Goal: Task Accomplishment & Management: Manage account settings

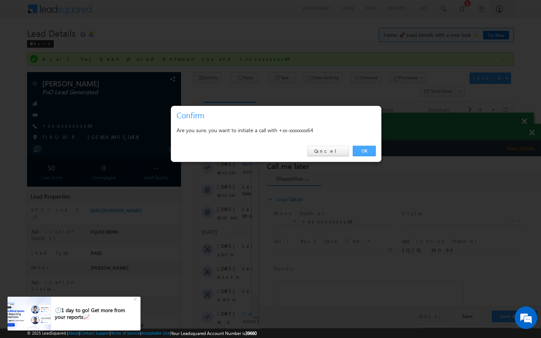
click at [374, 154] on link "OK" at bounding box center [364, 151] width 23 height 11
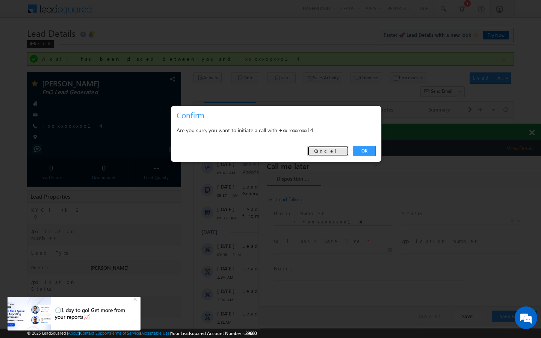
click at [332, 153] on link "Cancel" at bounding box center [328, 151] width 42 height 11
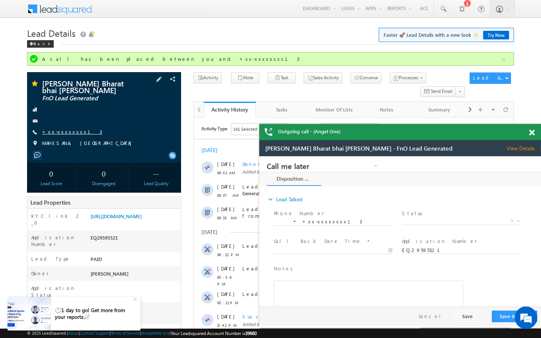
click at [59, 129] on link "+xx-xxxxxxxx13" at bounding box center [72, 132] width 60 height 6
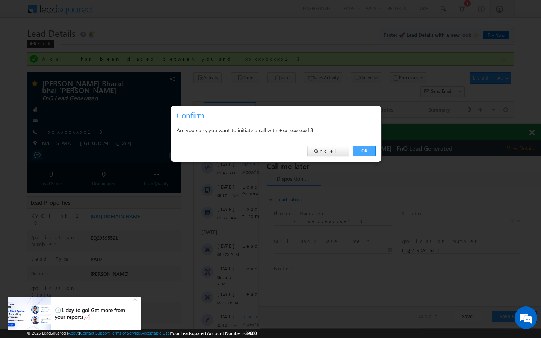
drag, startPoint x: 366, startPoint y: 151, endPoint x: 103, endPoint y: 7, distance: 299.0
click at [366, 151] on link "OK" at bounding box center [364, 151] width 23 height 11
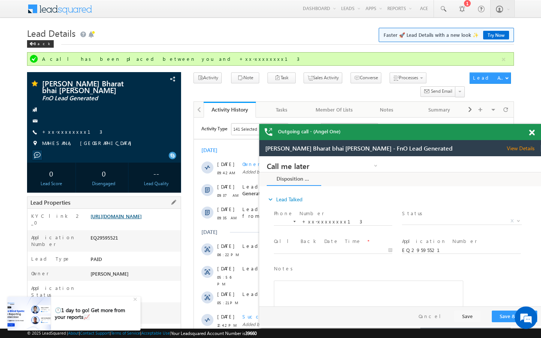
click at [142, 213] on link "https://angelbroking1-pk3em7sa.customui-test.leadsquared.com?leadId=d27d7749-8c…" at bounding box center [116, 216] width 51 height 6
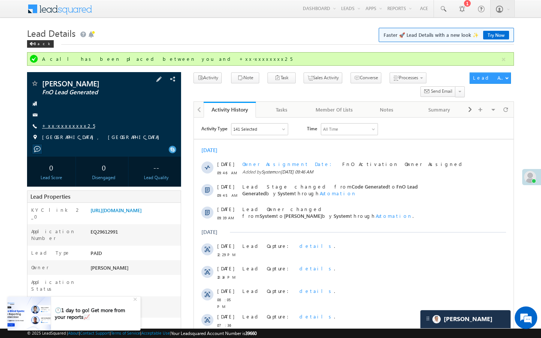
click at [64, 129] on link "+xx-xxxxxxxx25" at bounding box center [68, 126] width 53 height 6
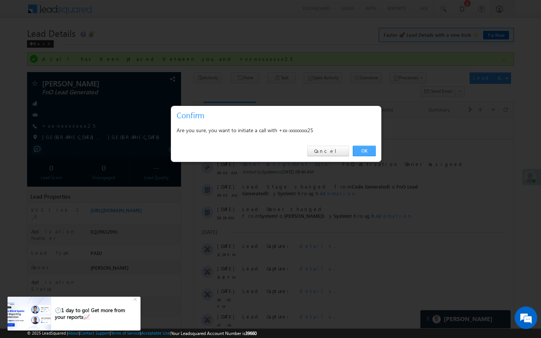
click at [362, 154] on link "OK" at bounding box center [364, 151] width 23 height 11
click at [365, 153] on link "OK" at bounding box center [364, 151] width 23 height 11
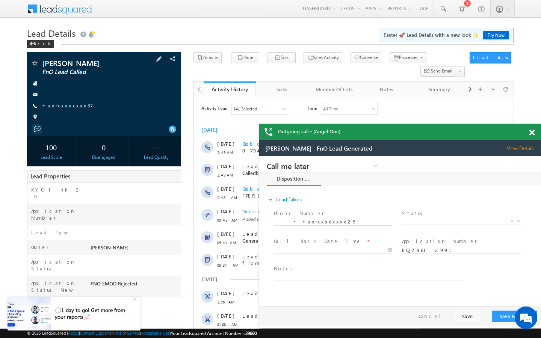
scroll to position [3721, 0]
click at [66, 108] on link "+xx-xxxxxxxx37" at bounding box center [67, 105] width 51 height 6
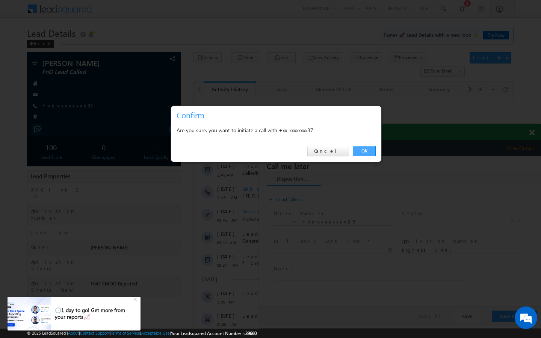
click at [363, 154] on link "OK" at bounding box center [364, 151] width 23 height 11
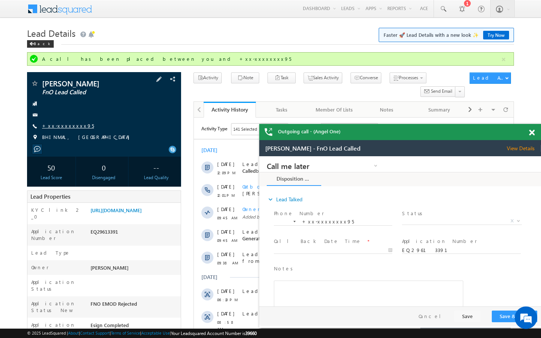
click at [67, 123] on link "+xx-xxxxxxxx95" at bounding box center [68, 126] width 52 height 6
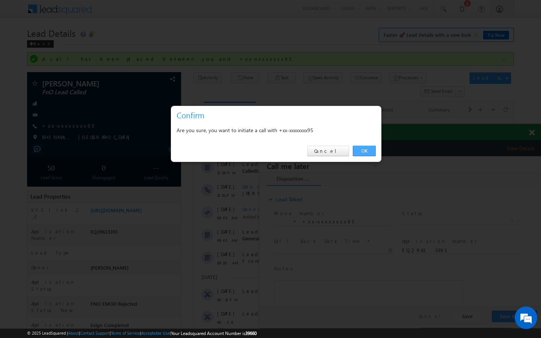
click at [362, 149] on link "OK" at bounding box center [364, 151] width 23 height 11
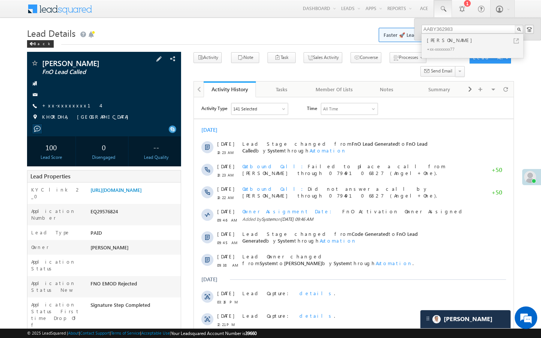
scroll to position [3809, 0]
click at [66, 109] on span "+xx-xxxxxxxx14" at bounding box center [71, 106] width 58 height 8
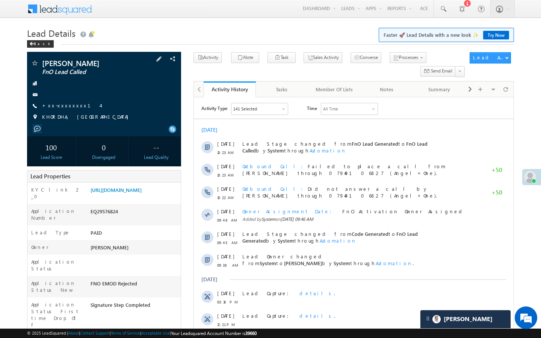
click at [62, 109] on span "+xx-xxxxxxxx14" at bounding box center [71, 106] width 58 height 8
click at [73, 106] on link "+xx-xxxxxxxx14" at bounding box center [71, 105] width 58 height 6
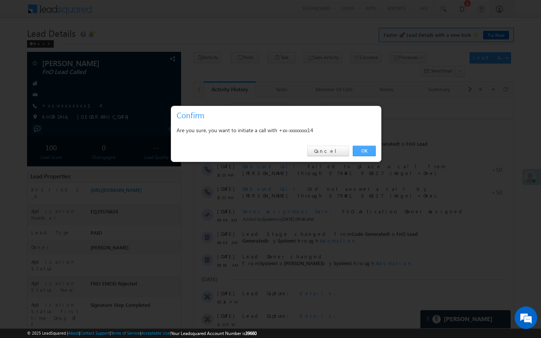
click at [368, 149] on link "OK" at bounding box center [364, 151] width 23 height 11
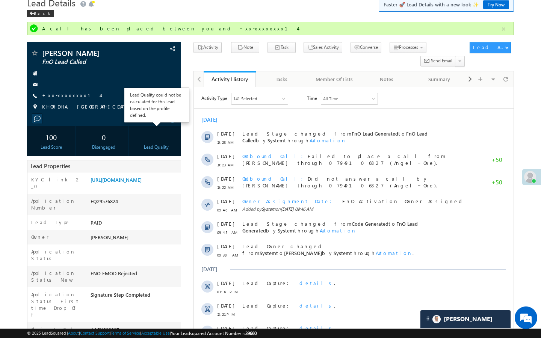
scroll to position [45, 0]
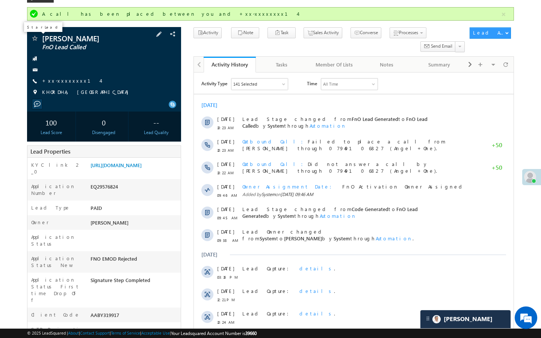
click at [36, 38] on span at bounding box center [35, 39] width 8 height 8
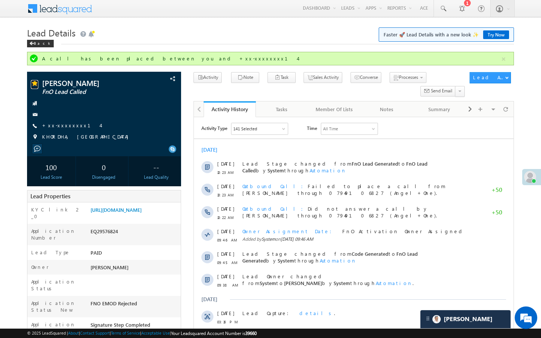
scroll to position [0, 0]
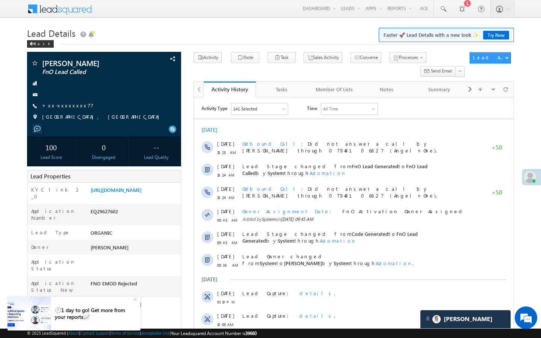
scroll to position [3809, 0]
click at [67, 106] on link "+xx-xxxxxxxx77" at bounding box center [67, 105] width 51 height 6
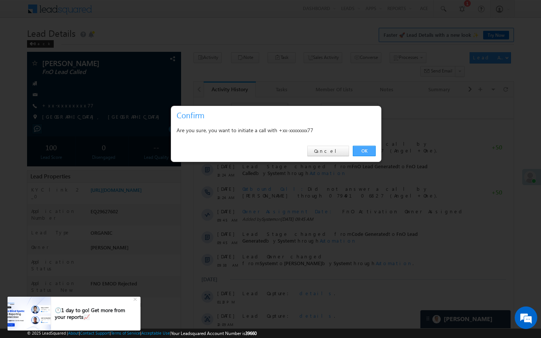
click at [362, 152] on link "OK" at bounding box center [364, 151] width 23 height 11
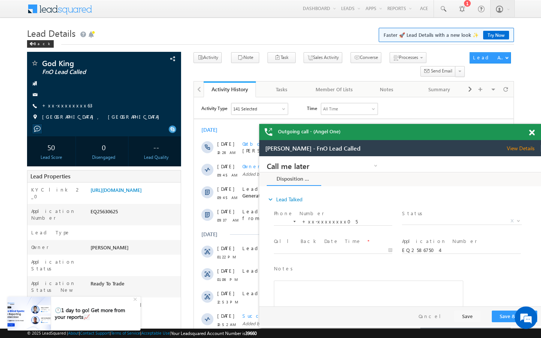
scroll to position [3809, 0]
click at [69, 106] on link "+xx-xxxxxxxx63" at bounding box center [67, 105] width 50 height 6
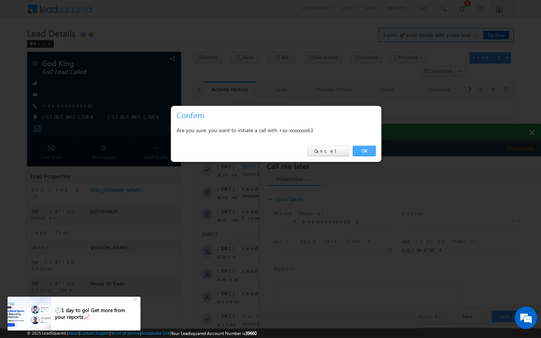
drag, startPoint x: 362, startPoint y: 150, endPoint x: 100, endPoint y: 12, distance: 296.7
click at [362, 150] on link "OK" at bounding box center [364, 151] width 23 height 11
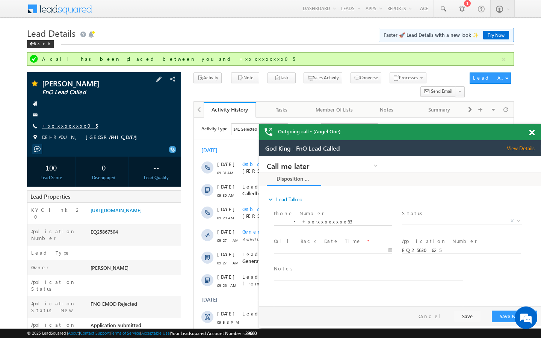
click at [64, 125] on link "+xx-xxxxxxxx05" at bounding box center [70, 126] width 56 height 6
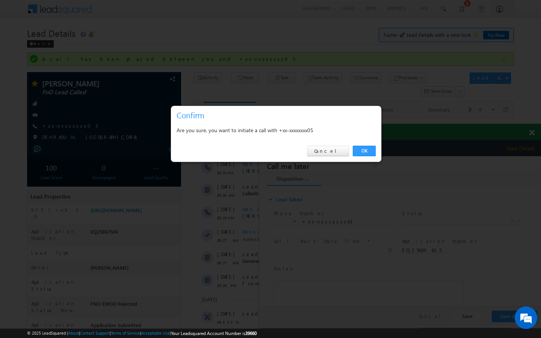
click at [363, 156] on div "OK Cancel" at bounding box center [276, 151] width 210 height 21
drag, startPoint x: 106, startPoint y: 11, endPoint x: 365, endPoint y: 151, distance: 294.8
click at [365, 151] on link "OK" at bounding box center [364, 151] width 23 height 11
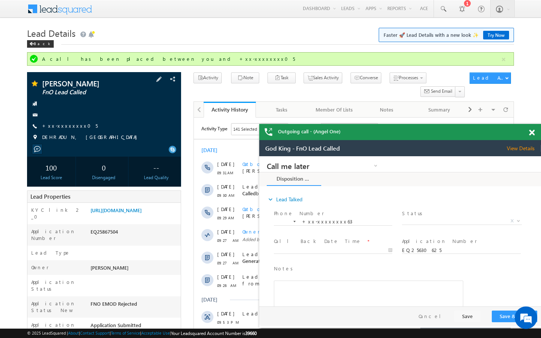
click at [67, 122] on div "Raghav Kumar FnO Lead Called +xx-xxxxxxxx05" at bounding box center [104, 112] width 147 height 65
click at [67, 123] on link "+xx-xxxxxxxx05" at bounding box center [70, 126] width 56 height 6
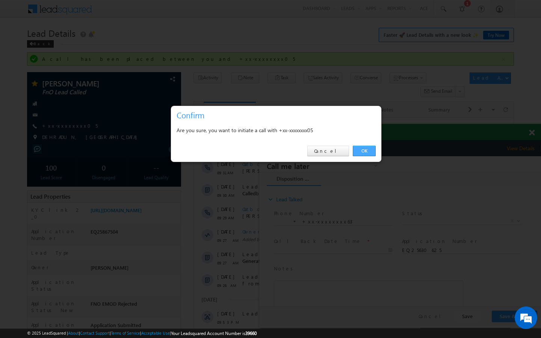
click at [368, 154] on link "OK" at bounding box center [364, 151] width 23 height 11
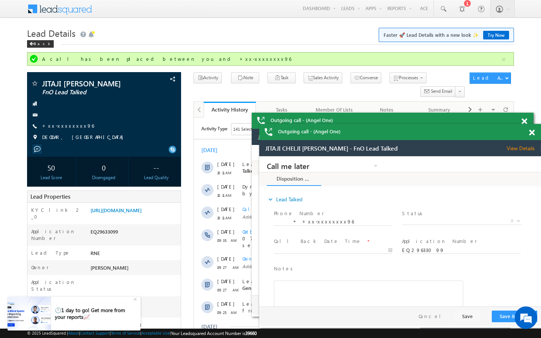
scroll to position [3809, 0]
click at [71, 127] on link "+xx-xxxxxxxx96" at bounding box center [68, 126] width 52 height 6
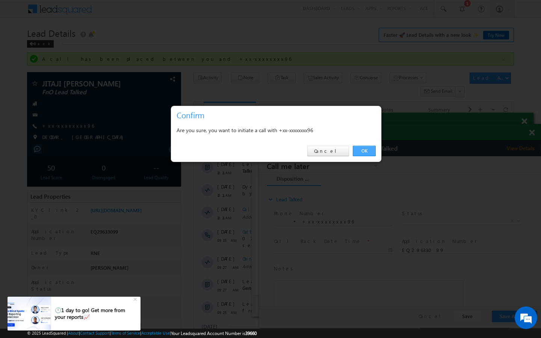
click at [363, 147] on link "OK" at bounding box center [364, 151] width 23 height 11
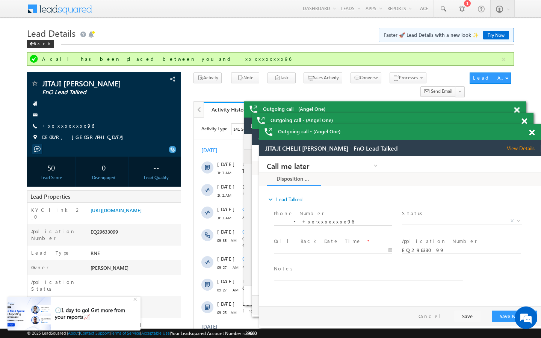
scroll to position [0, 0]
